Goal: Information Seeking & Learning: Learn about a topic

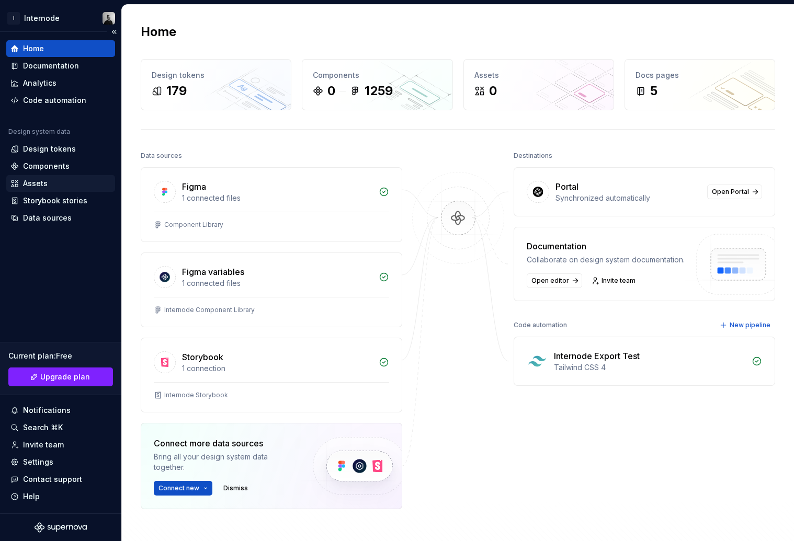
click at [43, 187] on div "Assets" at bounding box center [35, 183] width 25 height 10
click at [46, 199] on div "Storybook stories" at bounding box center [55, 201] width 64 height 10
click at [75, 202] on div "Storybook stories" at bounding box center [55, 201] width 64 height 10
click at [232, 488] on span "Dismiss" at bounding box center [235, 488] width 25 height 8
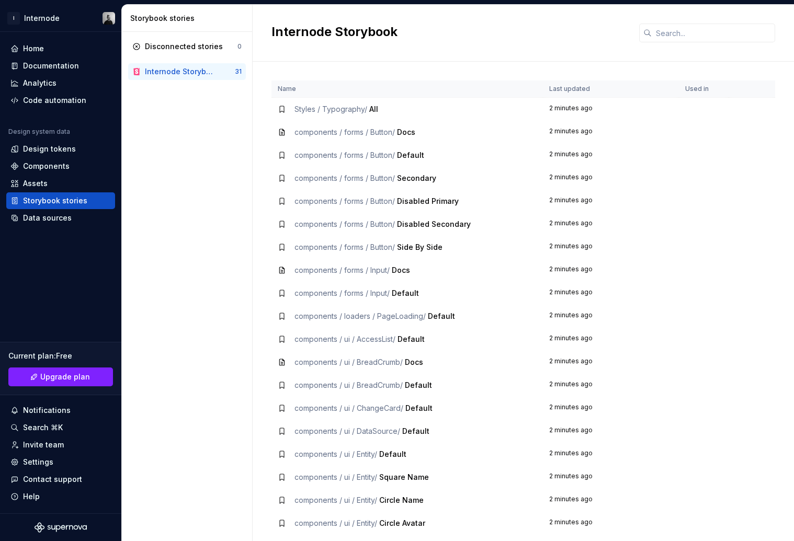
click at [331, 109] on span "Styles / Typography /" at bounding box center [330, 109] width 73 height 9
click at [587, 108] on td "2 minutes ago" at bounding box center [611, 110] width 136 height 24
click at [714, 102] on td at bounding box center [704, 110] width 50 height 24
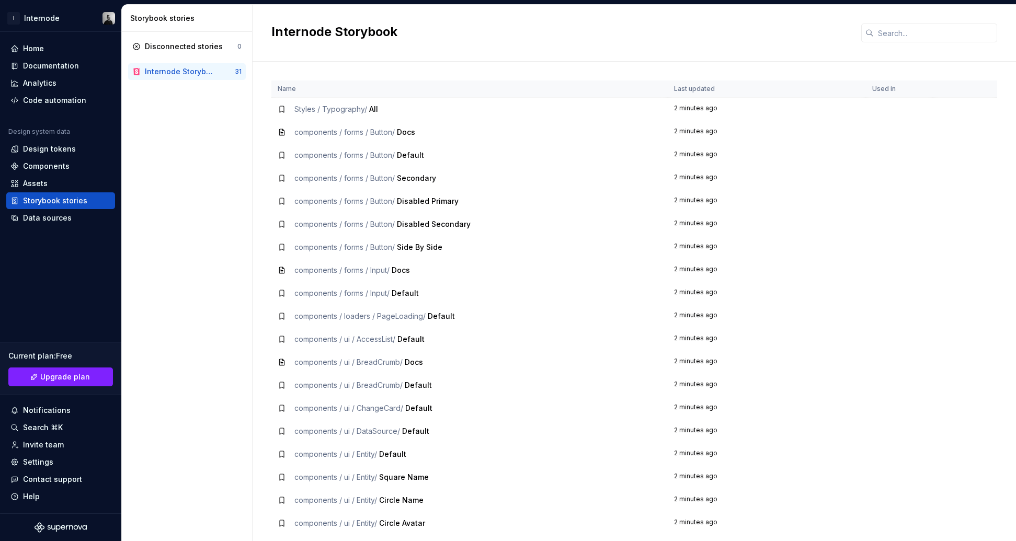
click at [308, 115] on td "Styles / Typography / All" at bounding box center [469, 110] width 396 height 24
click at [165, 47] on div "Disconnected stories" at bounding box center [184, 46] width 78 height 10
click at [186, 73] on div "Internode Storybook" at bounding box center [181, 71] width 72 height 10
click at [55, 448] on div "Invite team" at bounding box center [43, 445] width 41 height 10
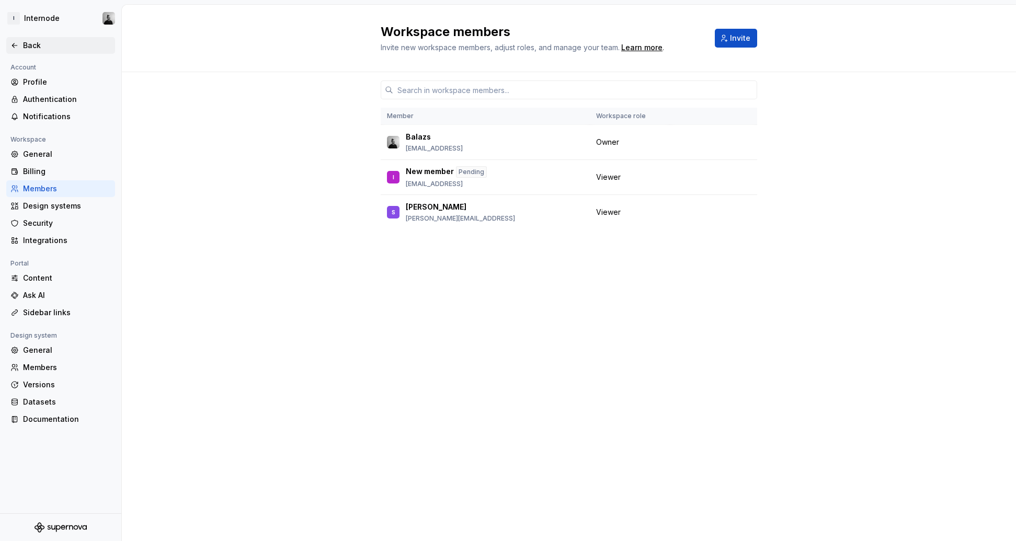
click at [18, 53] on div "Back" at bounding box center [60, 45] width 109 height 17
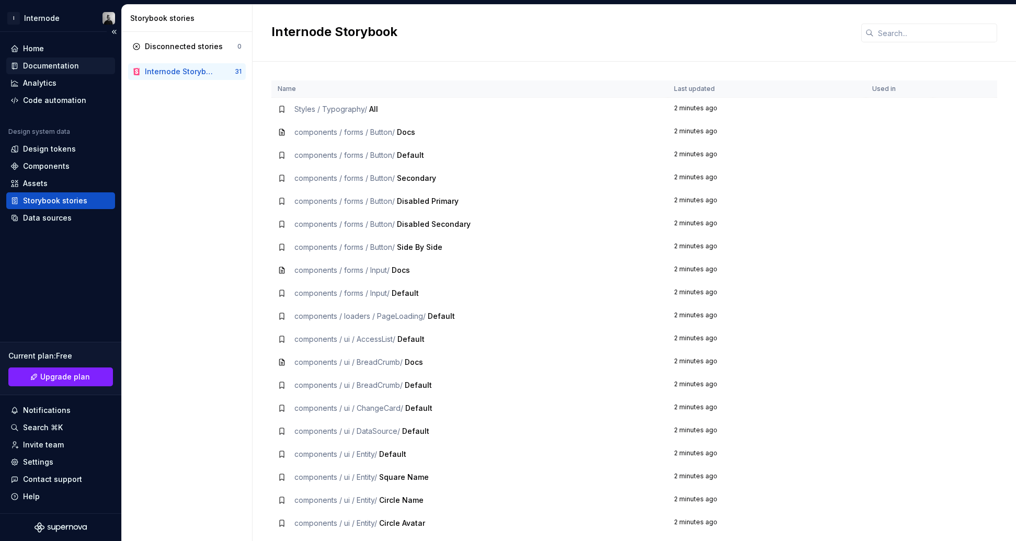
click at [53, 71] on div "Documentation" at bounding box center [51, 66] width 56 height 10
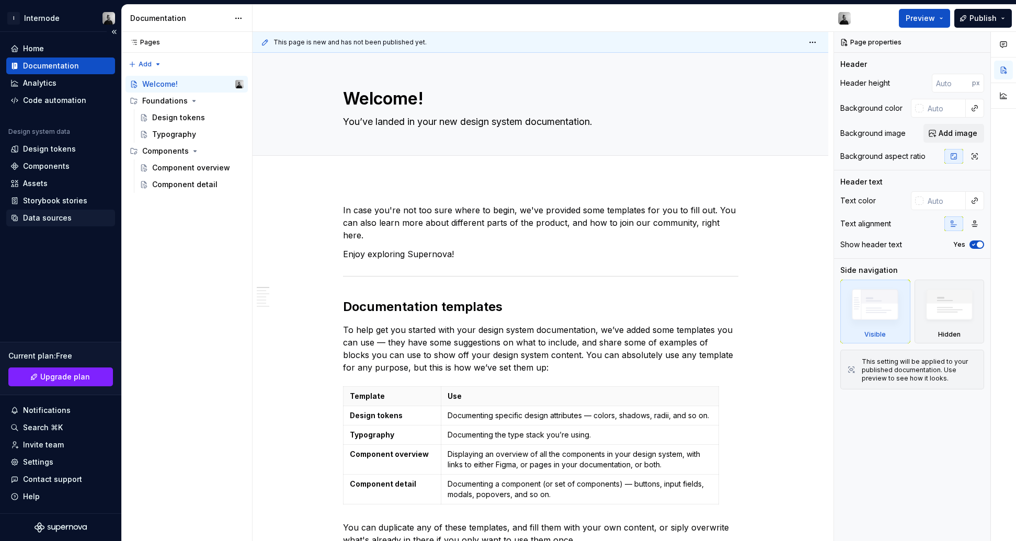
click at [61, 211] on div "Data sources" at bounding box center [60, 218] width 109 height 17
click at [63, 198] on div "Storybook stories" at bounding box center [55, 201] width 64 height 10
type textarea "*"
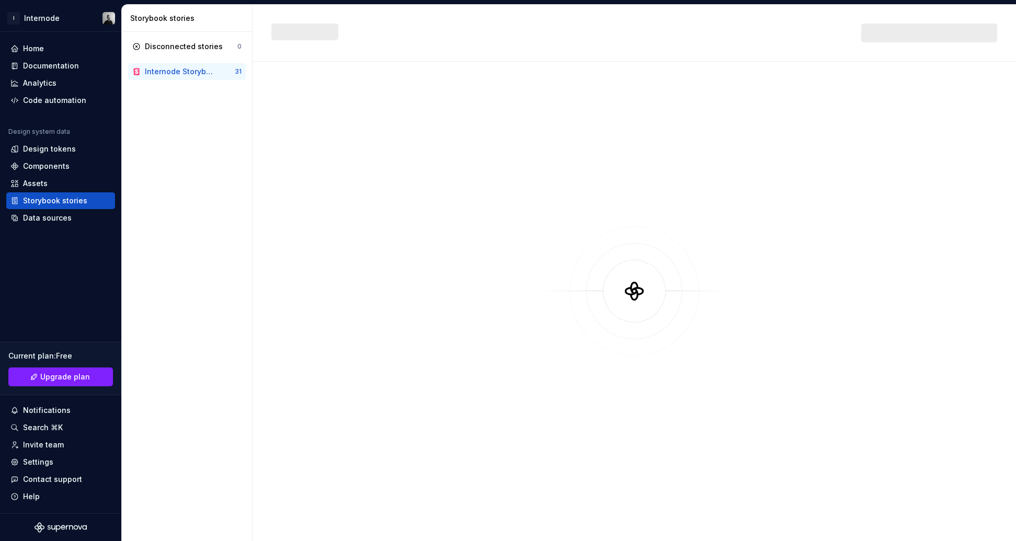
click at [177, 73] on div "Internode Storybook" at bounding box center [181, 71] width 72 height 10
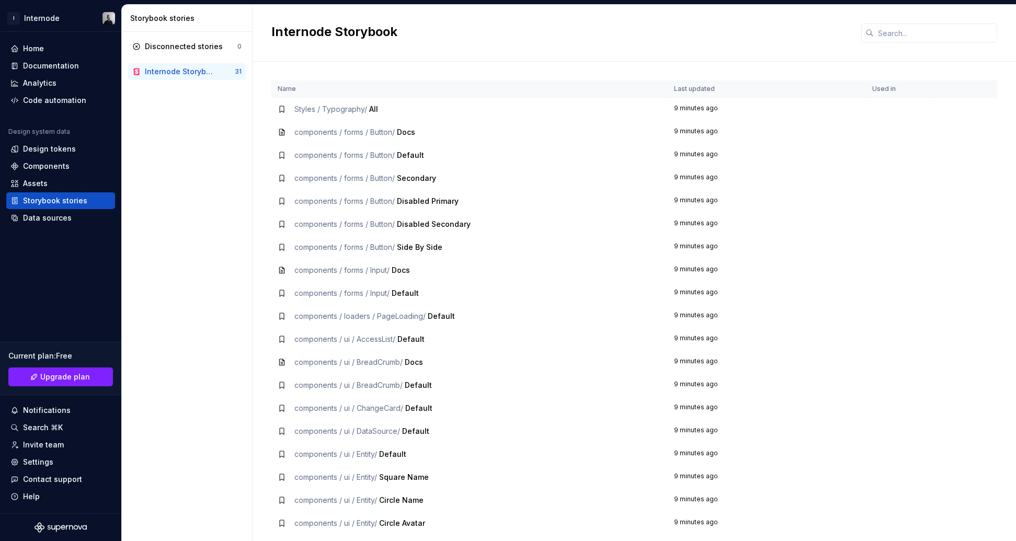
click at [345, 110] on span "Styles / Typography /" at bounding box center [330, 109] width 73 height 9
click at [40, 82] on div "Analytics" at bounding box center [39, 83] width 33 height 10
